Goal: Task Accomplishment & Management: Use online tool/utility

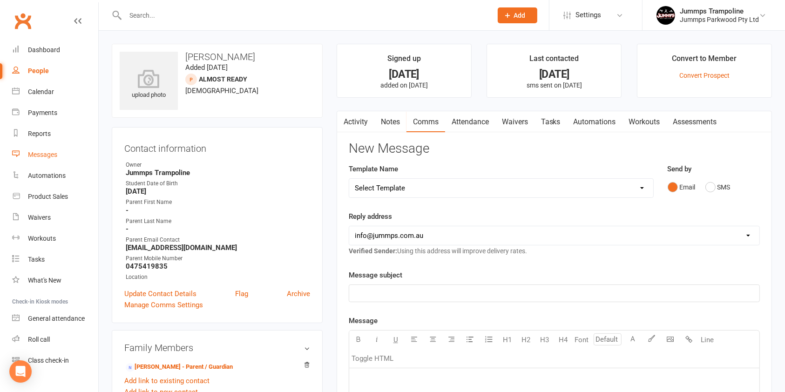
click at [36, 158] on div "Messages" at bounding box center [42, 154] width 29 height 7
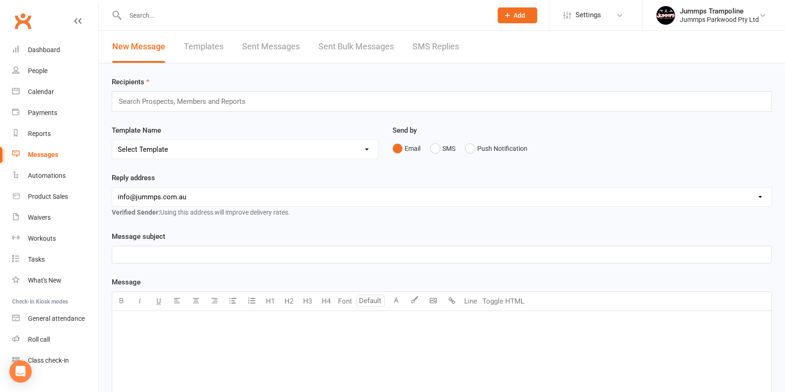
click at [212, 45] on link "Templates" at bounding box center [204, 47] width 40 height 32
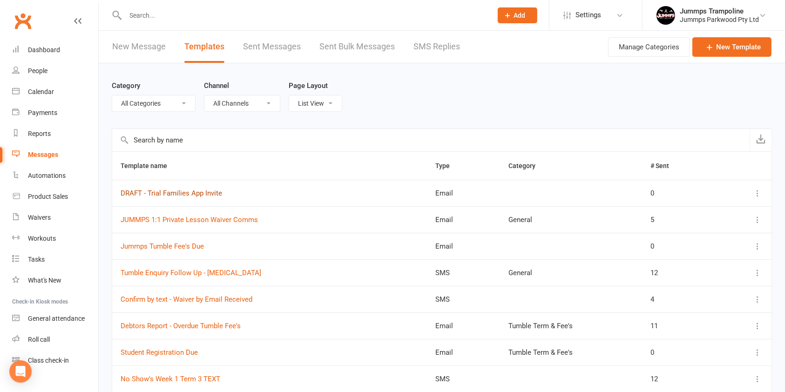
click at [187, 196] on link "DRAFT - Trial Families App Invite" at bounding box center [172, 193] width 102 height 8
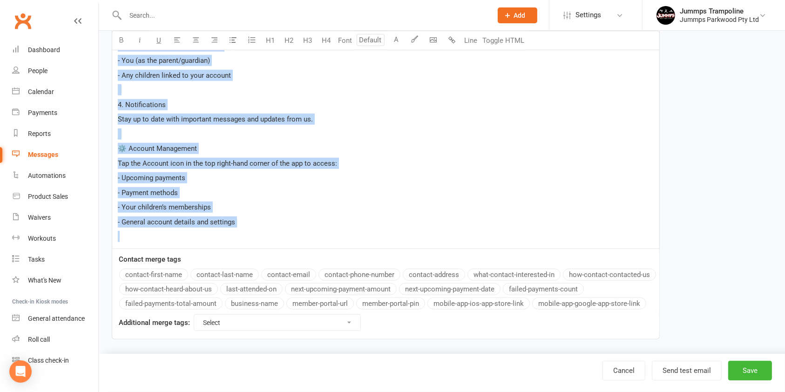
scroll to position [846, 0]
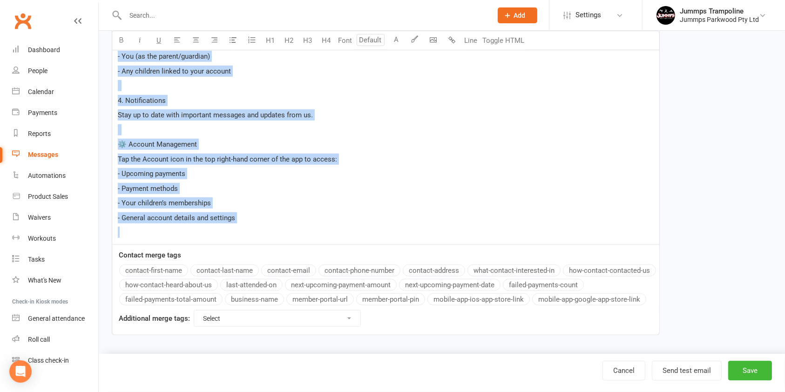
drag, startPoint x: 116, startPoint y: 117, endPoint x: 364, endPoint y: 389, distance: 368.0
copy div "Lo ﻿ {ipsumdo-sitam-cons} , Ad elit se doe temp, in'ut labo etdolor magn aliqua…"
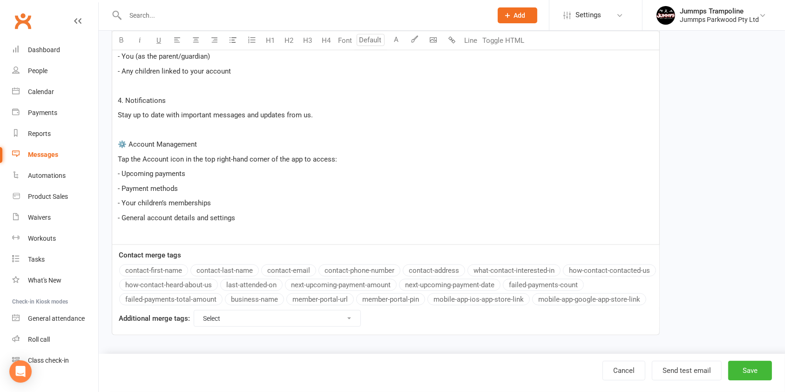
click at [623, 369] on link "Cancel" at bounding box center [624, 371] width 43 height 20
